Goal: Browse casually: Explore the website without a specific task or goal

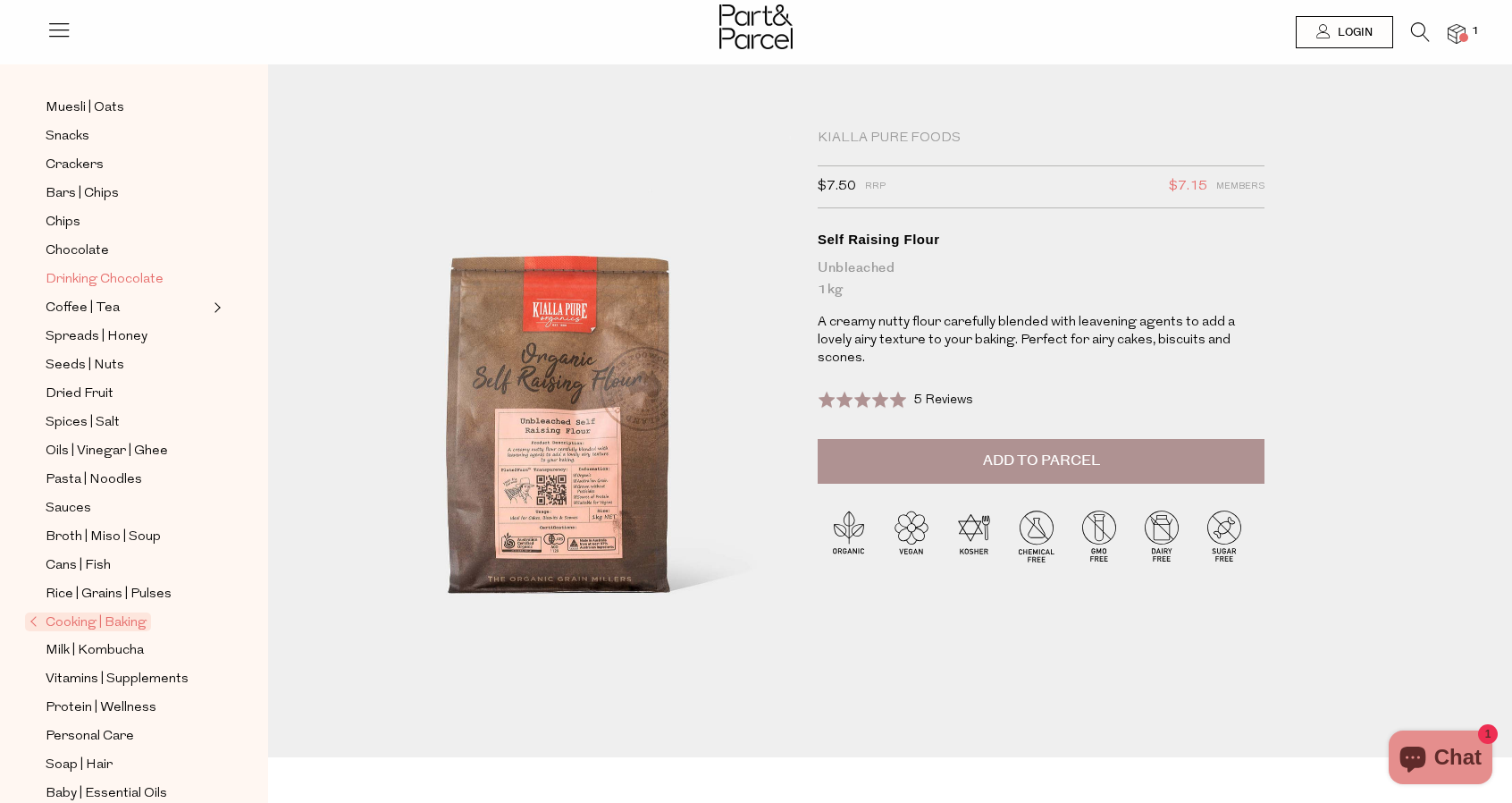
scroll to position [334, 0]
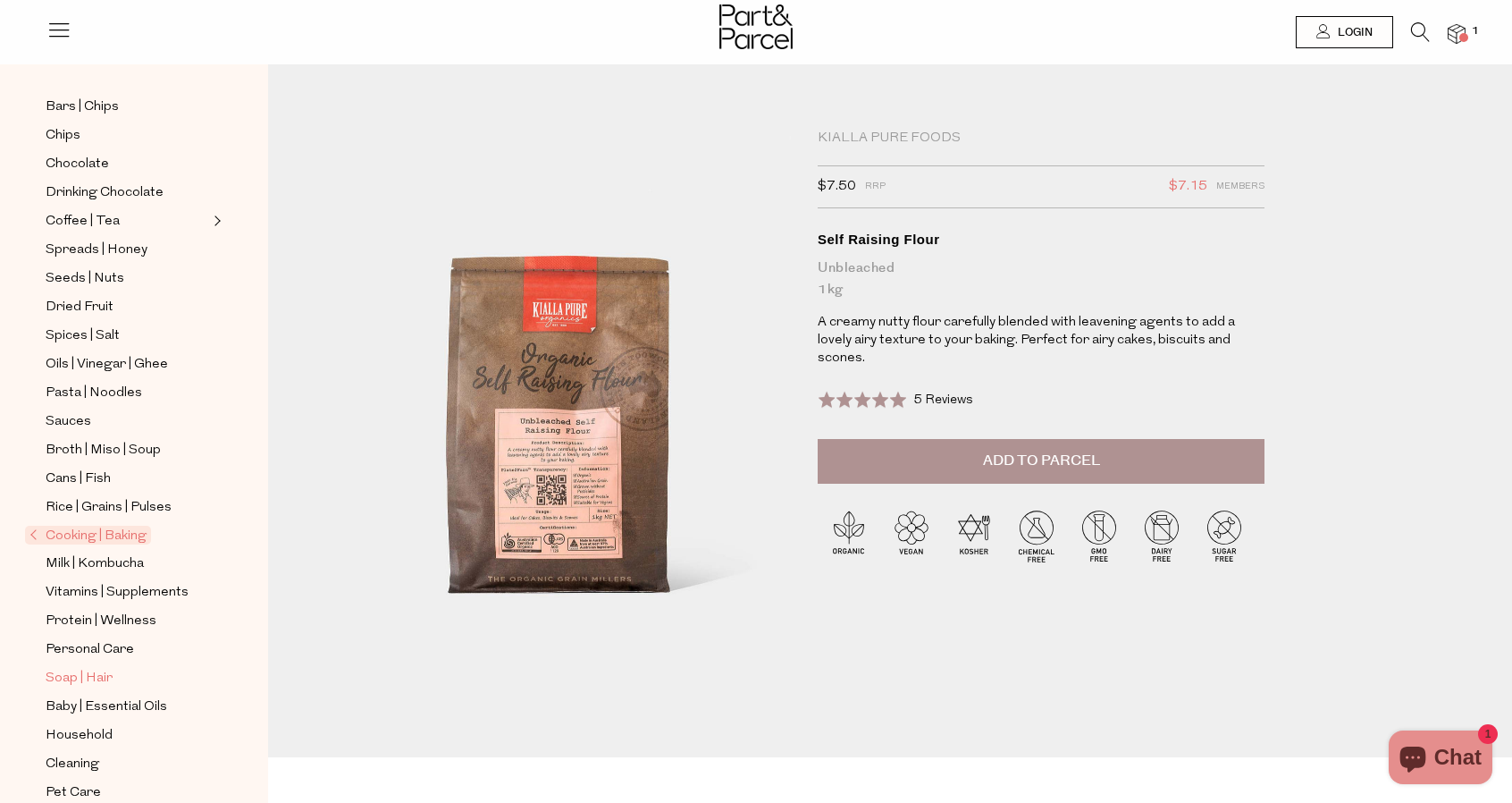
click at [79, 668] on span "Soap | Hair" at bounding box center [79, 678] width 67 height 21
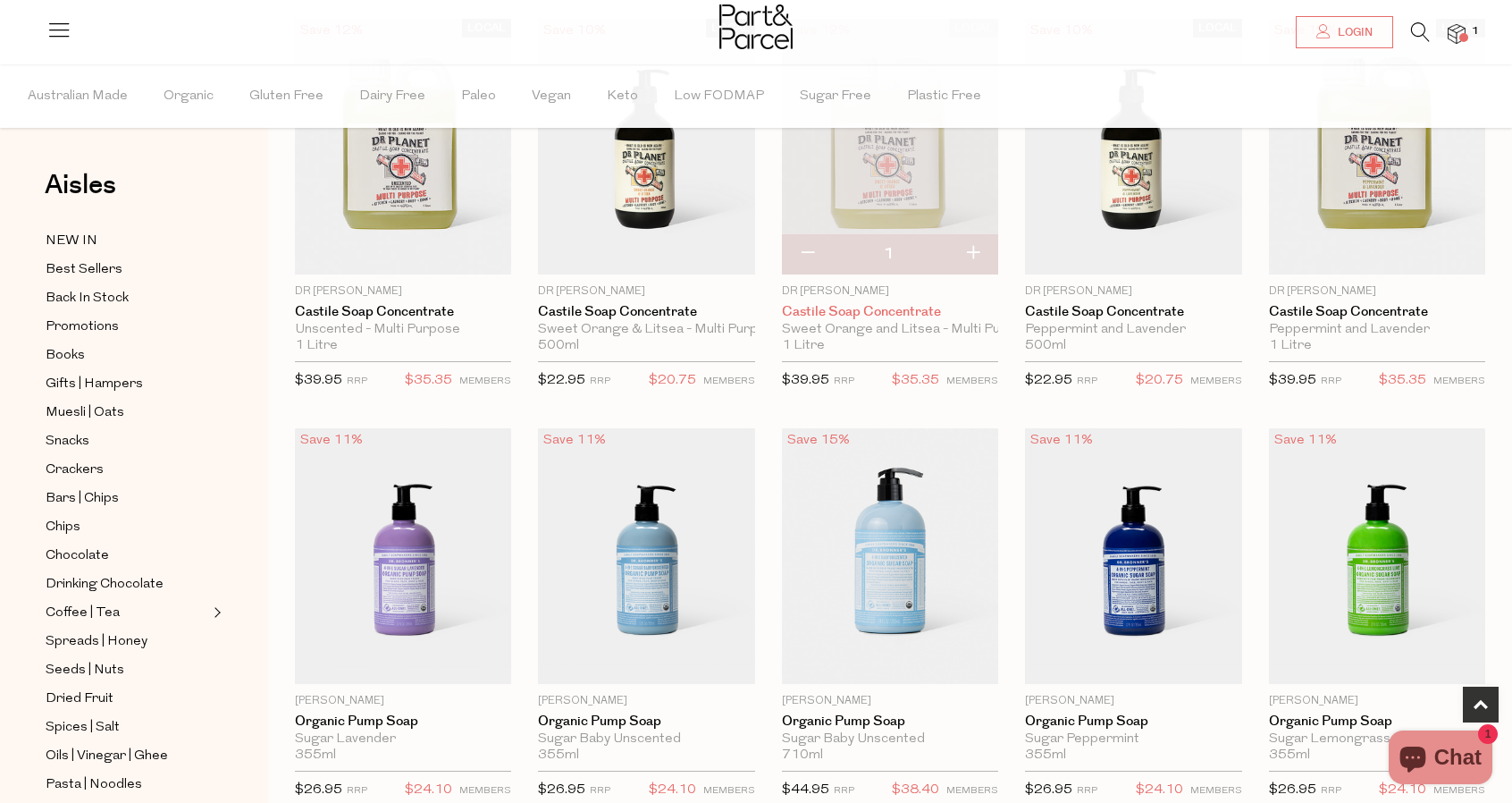
scroll to position [626, 0]
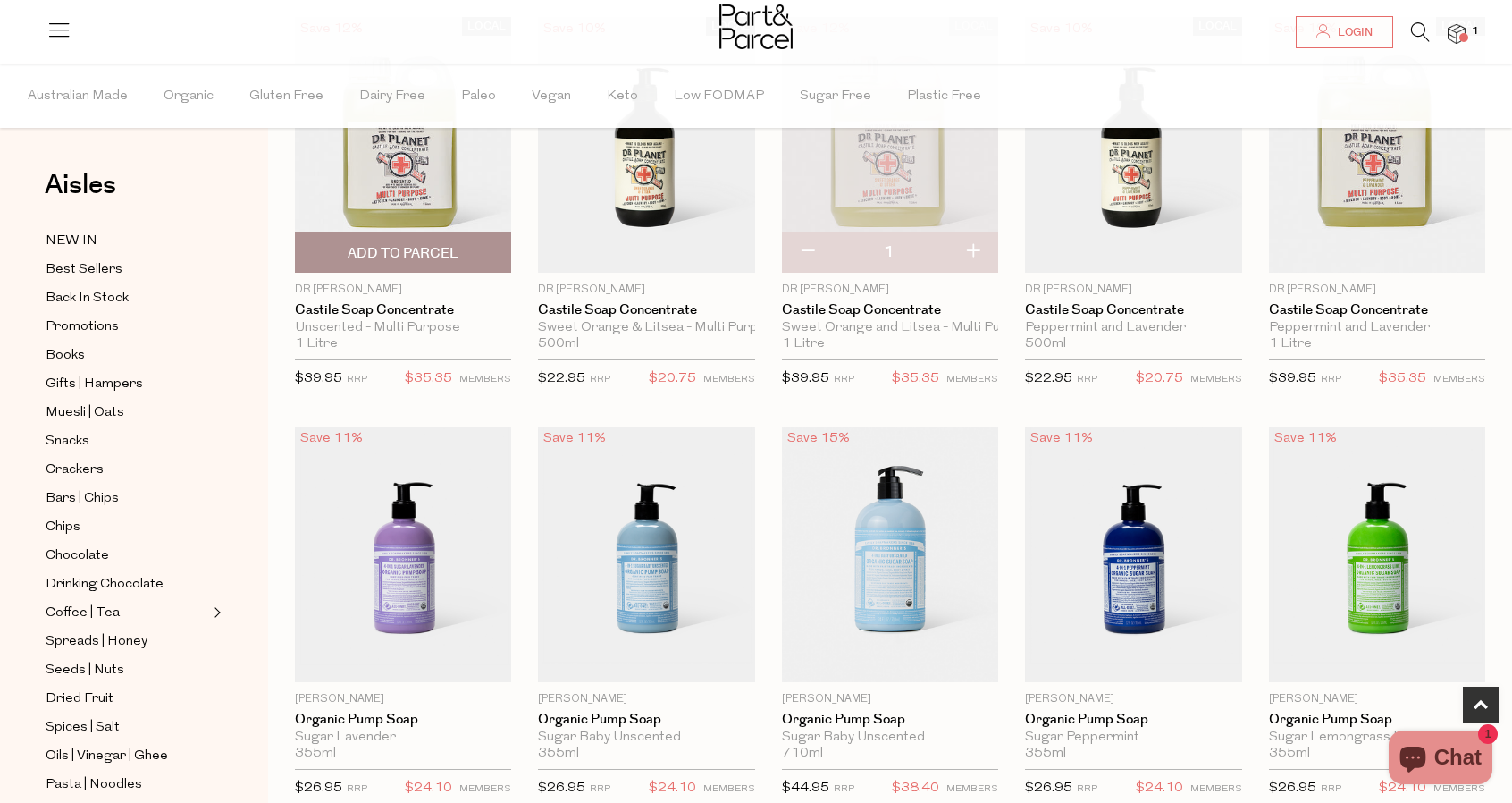
click at [412, 148] on img at bounding box center [402, 144] width 216 height 255
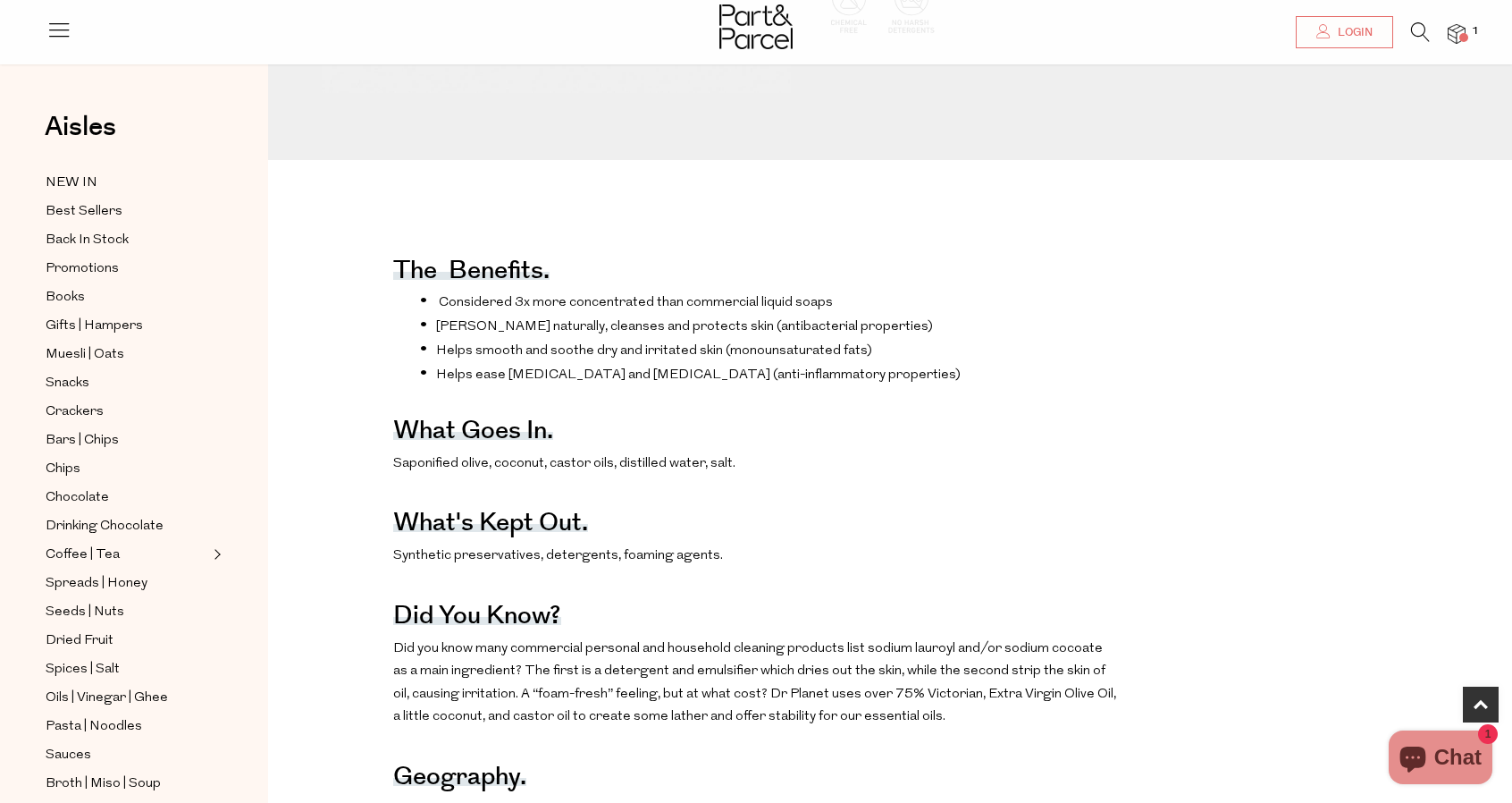
scroll to position [626, 0]
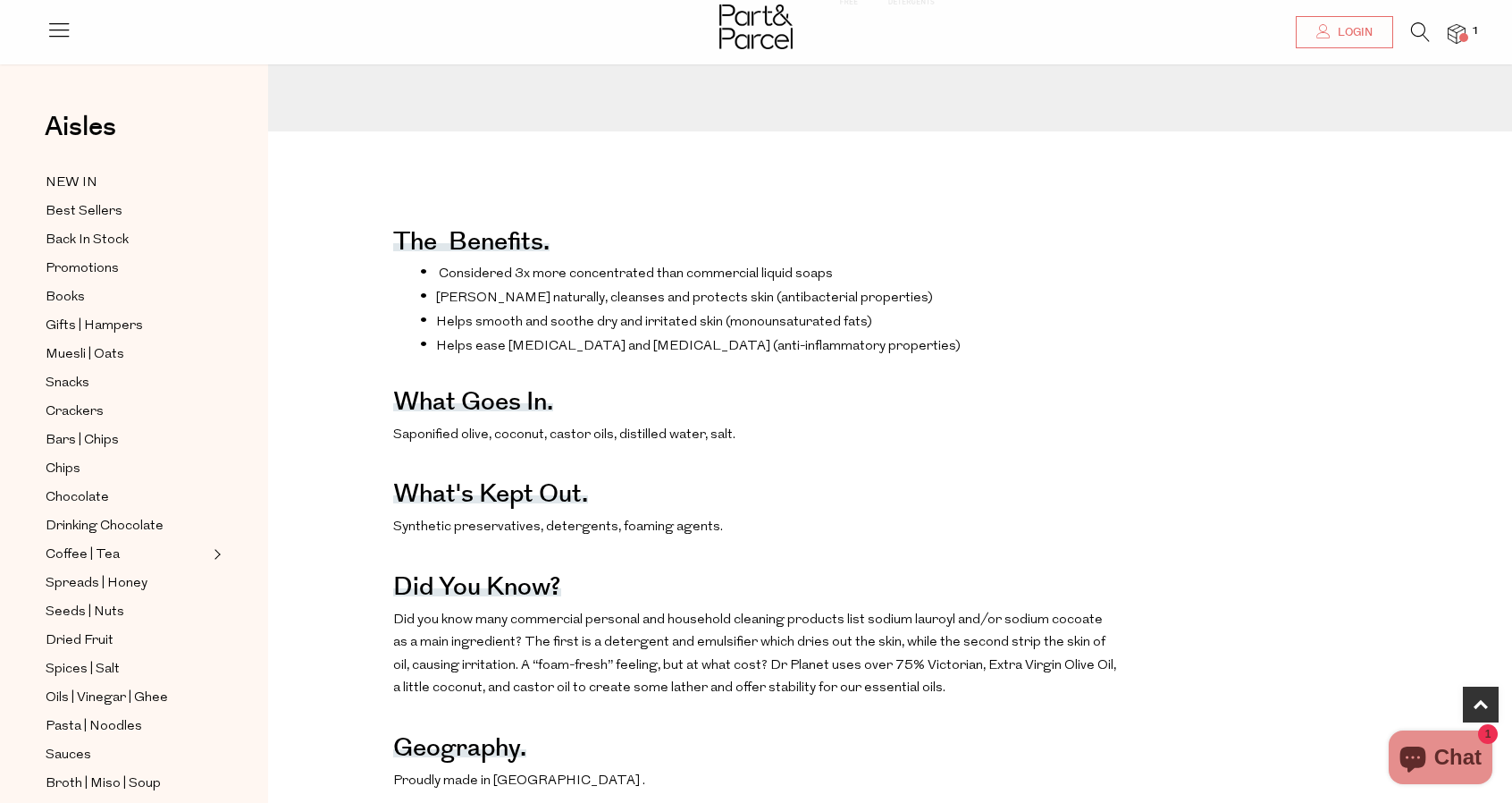
click at [429, 442] on span "Saponified olive" at bounding box center [441, 435] width 96 height 14
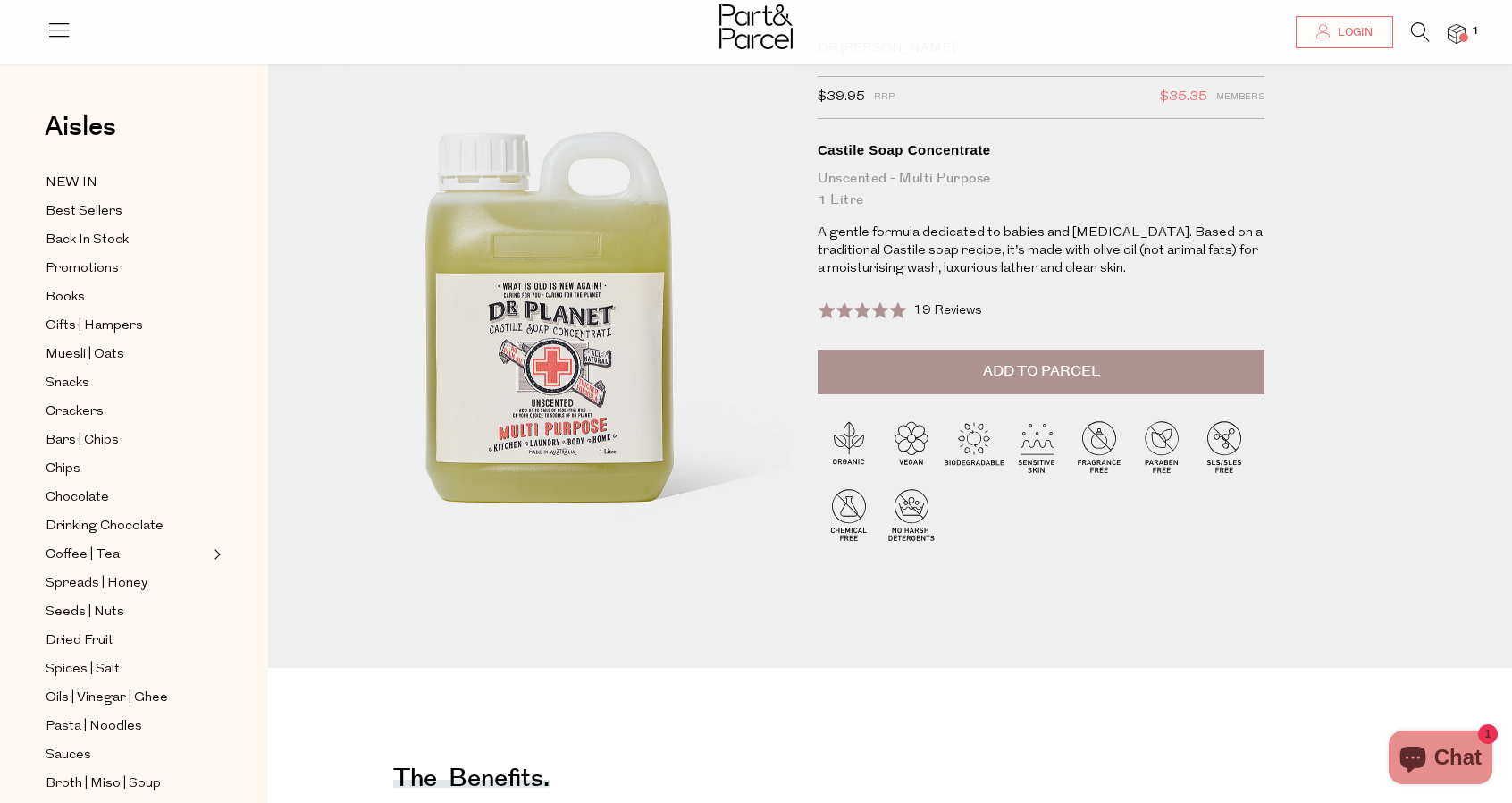
scroll to position [0, 0]
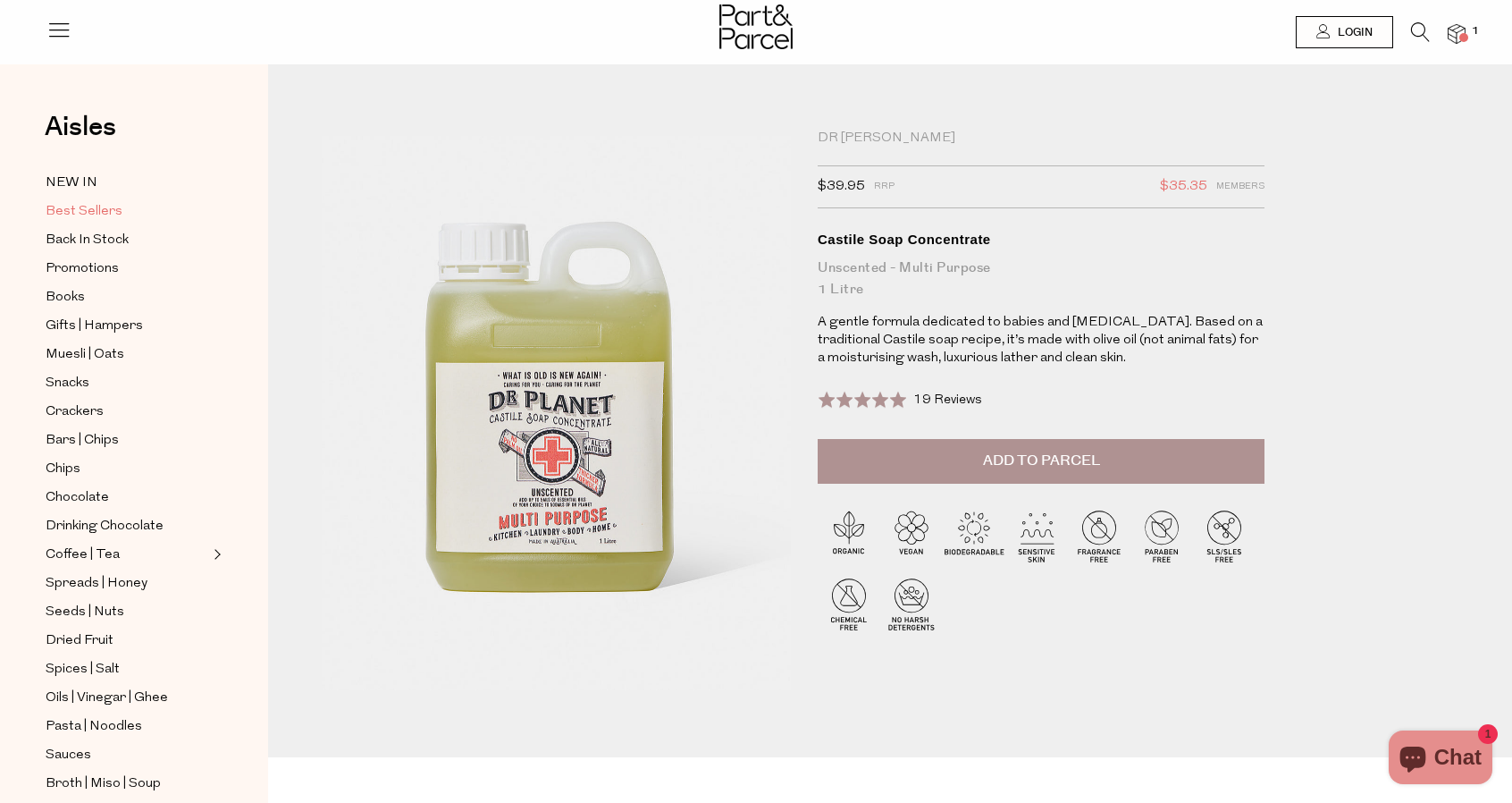
click at [75, 207] on span "Best Sellers" at bounding box center [85, 211] width 77 height 21
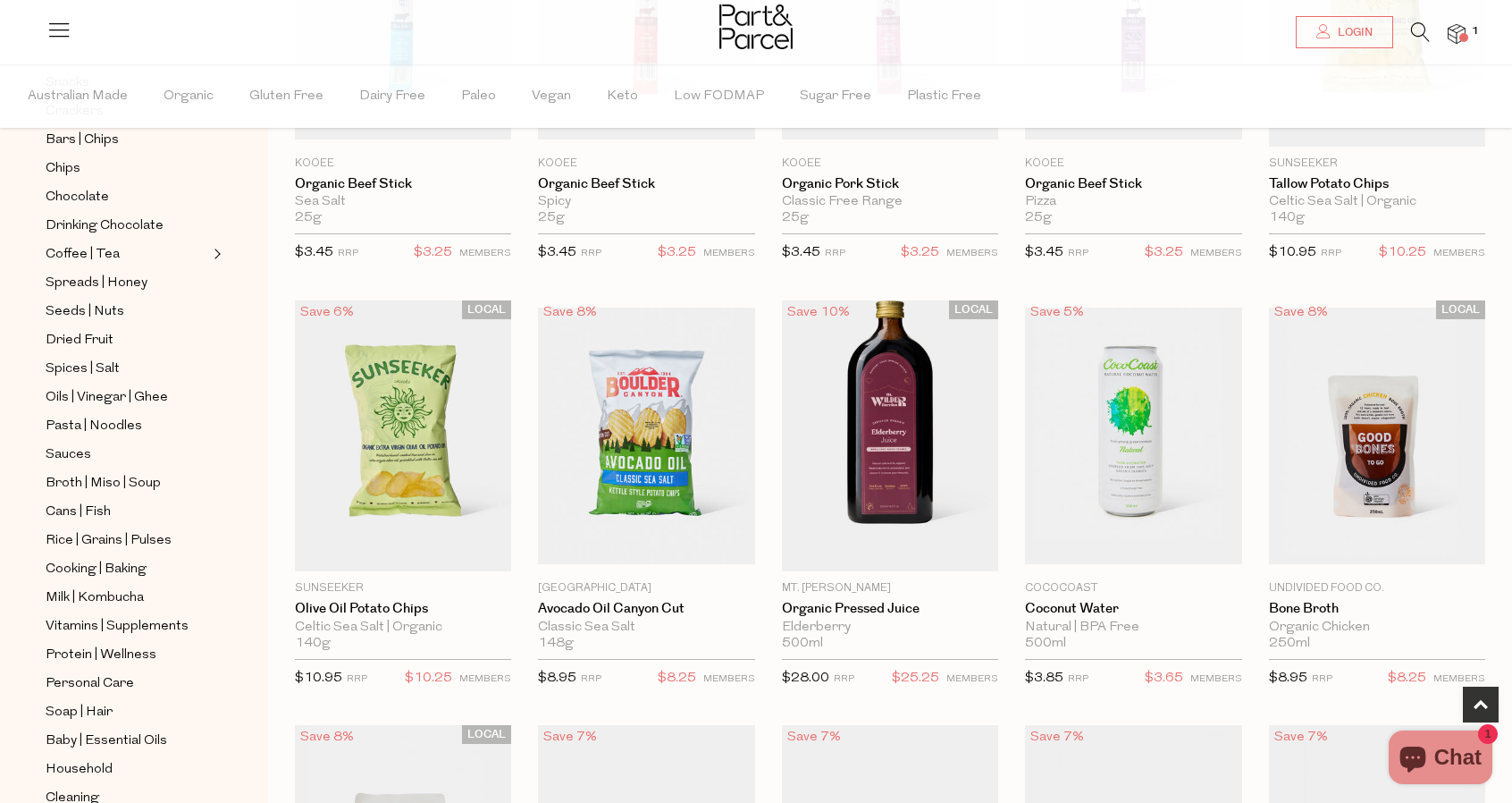
scroll to position [441, 0]
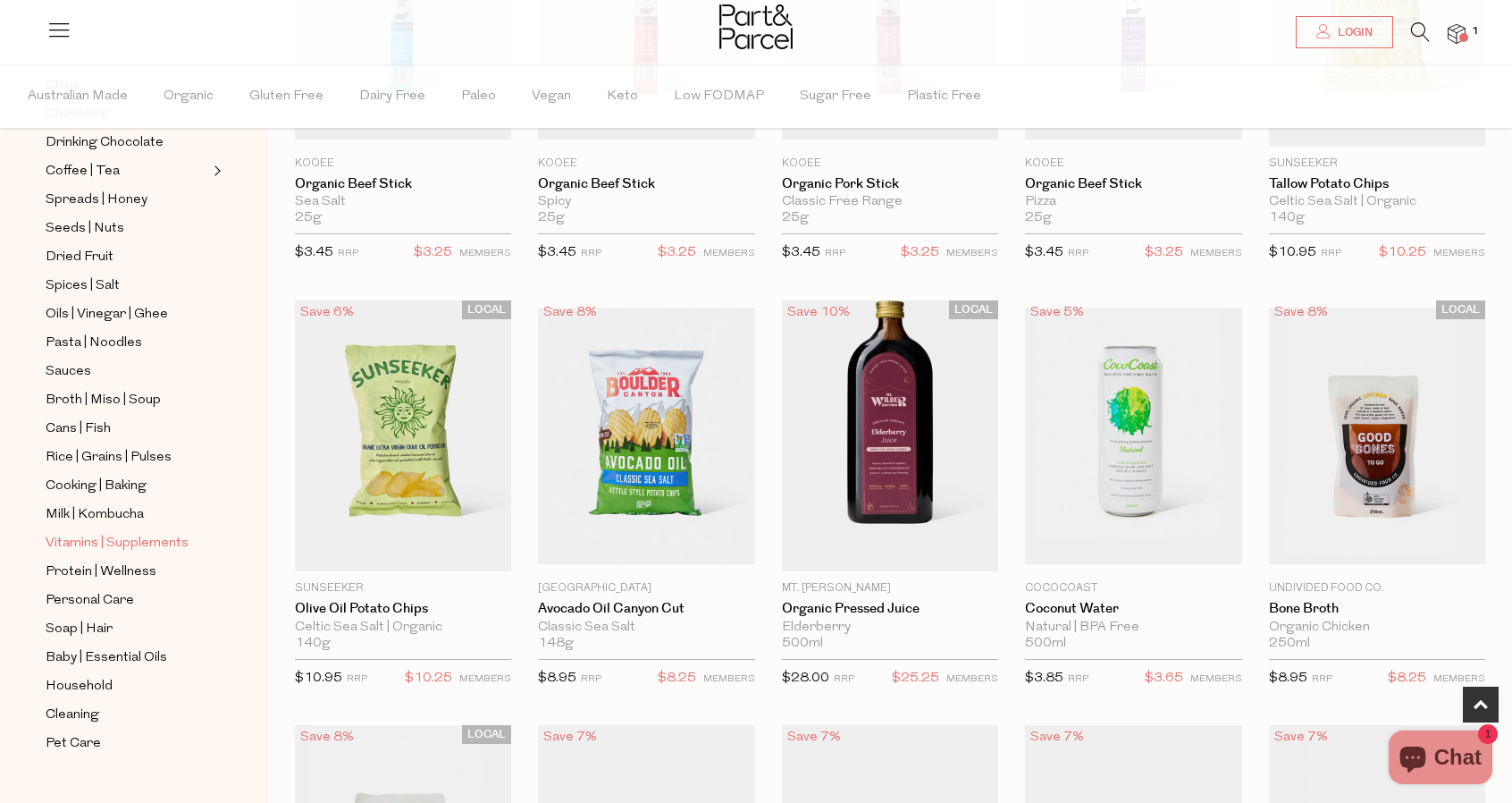
click at [111, 533] on span "Vitamins | Supplements" at bounding box center [118, 543] width 143 height 21
